Goal: Transaction & Acquisition: Purchase product/service

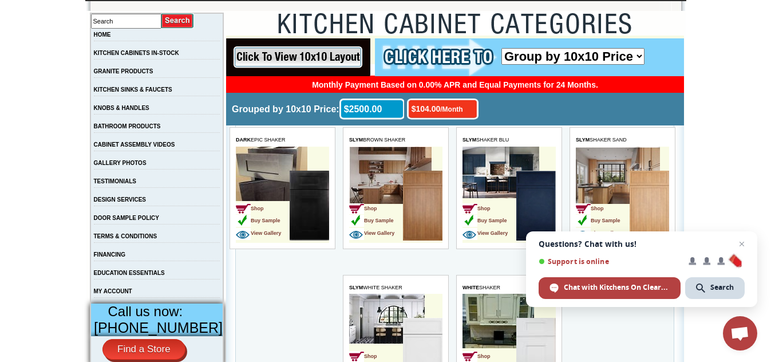
scroll to position [214, 0]
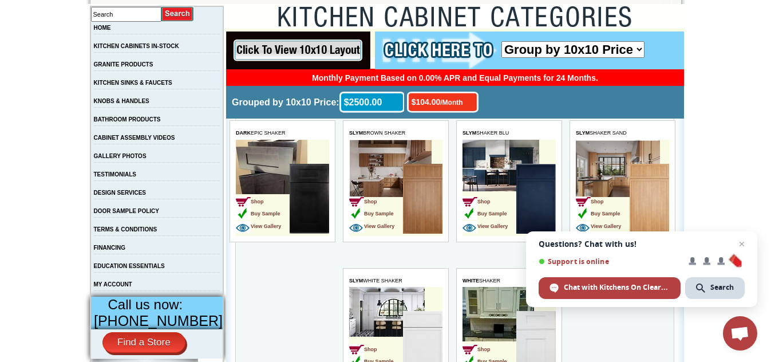
click at [615, 174] on td "Shop Buy Sample View Gallery" at bounding box center [603, 200] width 54 height 72
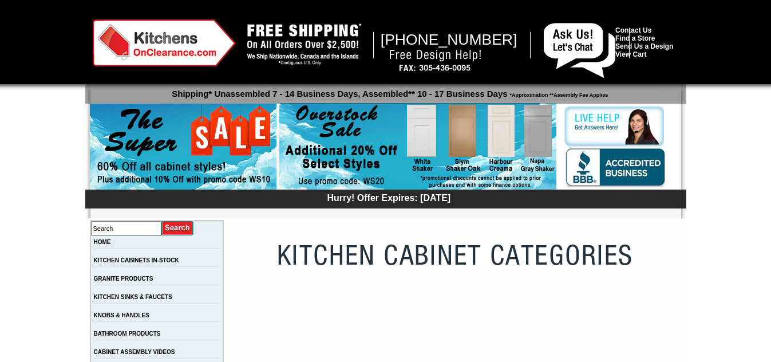
scroll to position [214, 0]
